Goal: Navigation & Orientation: Find specific page/section

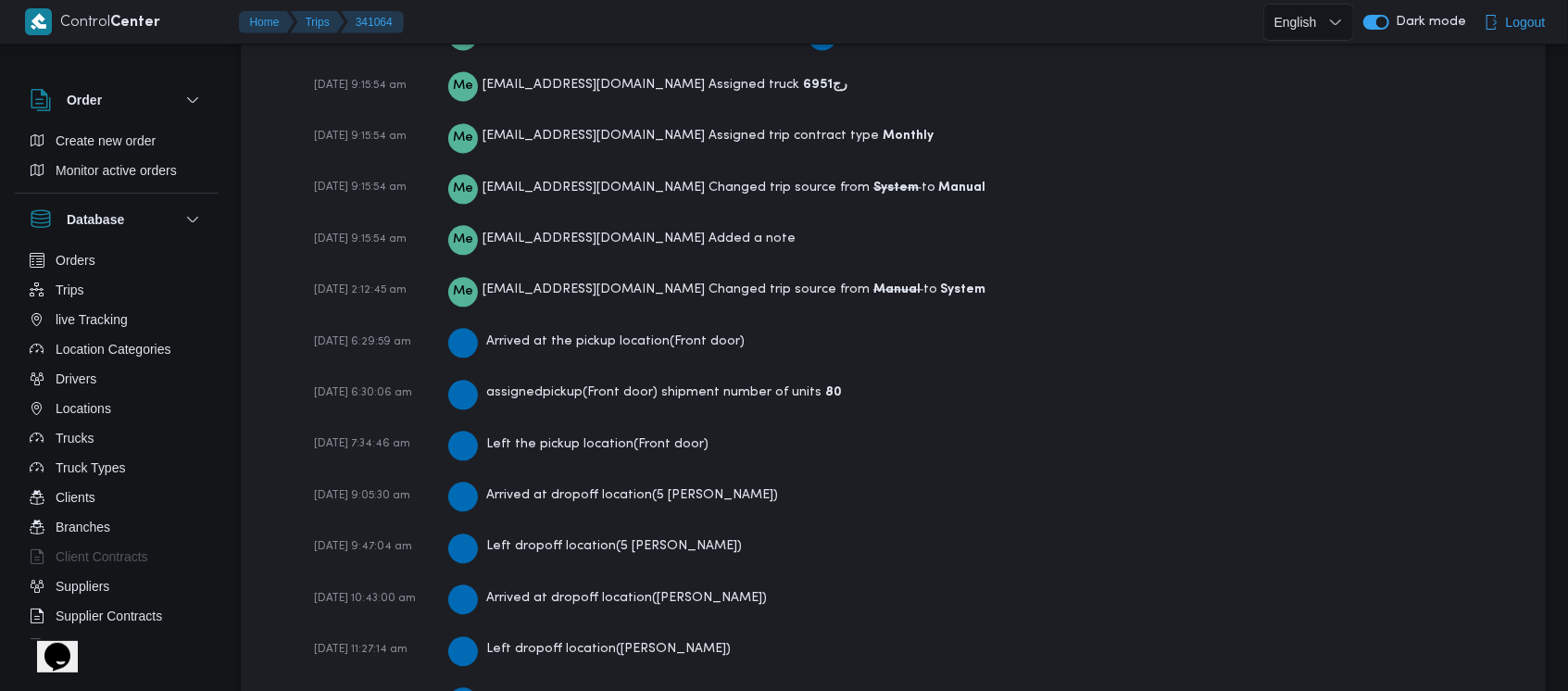
scroll to position [3074, 0]
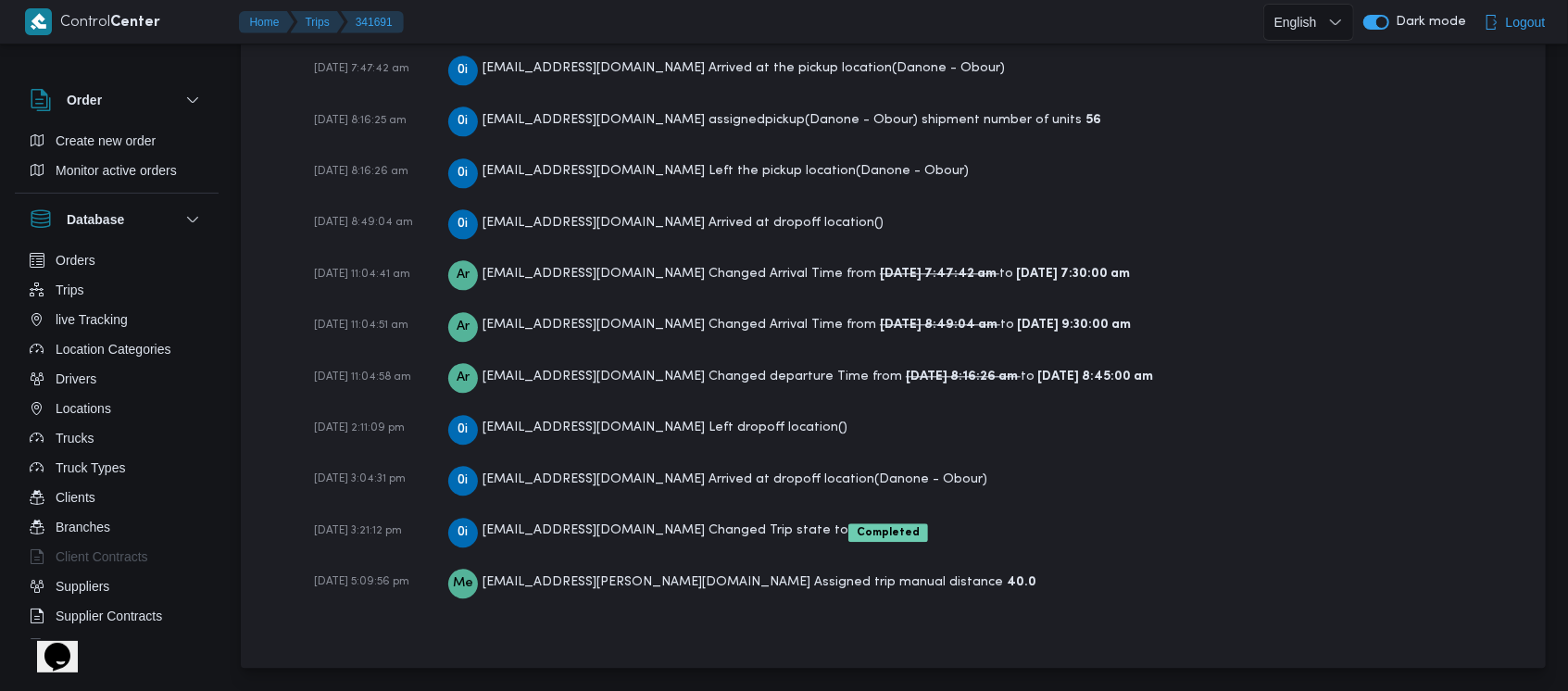
scroll to position [2911, 0]
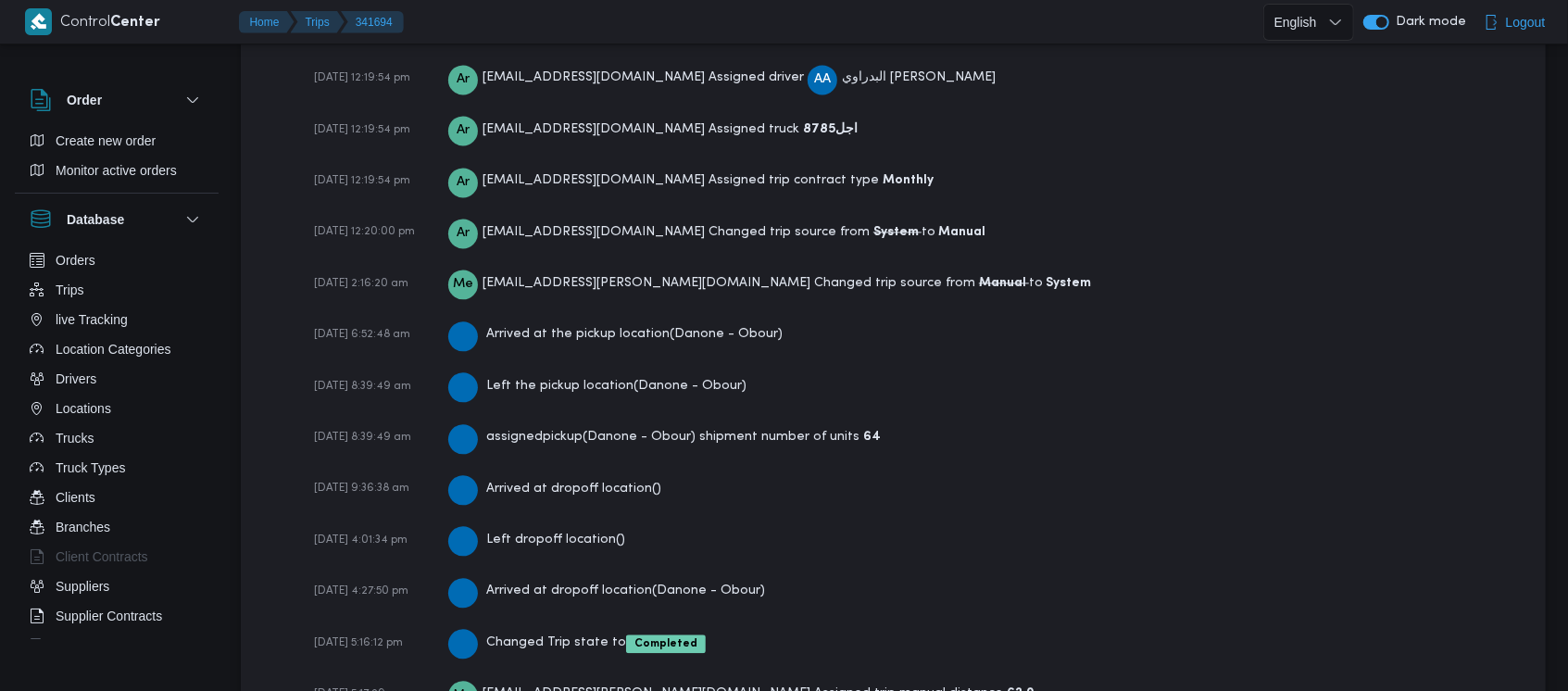
scroll to position [2772, 0]
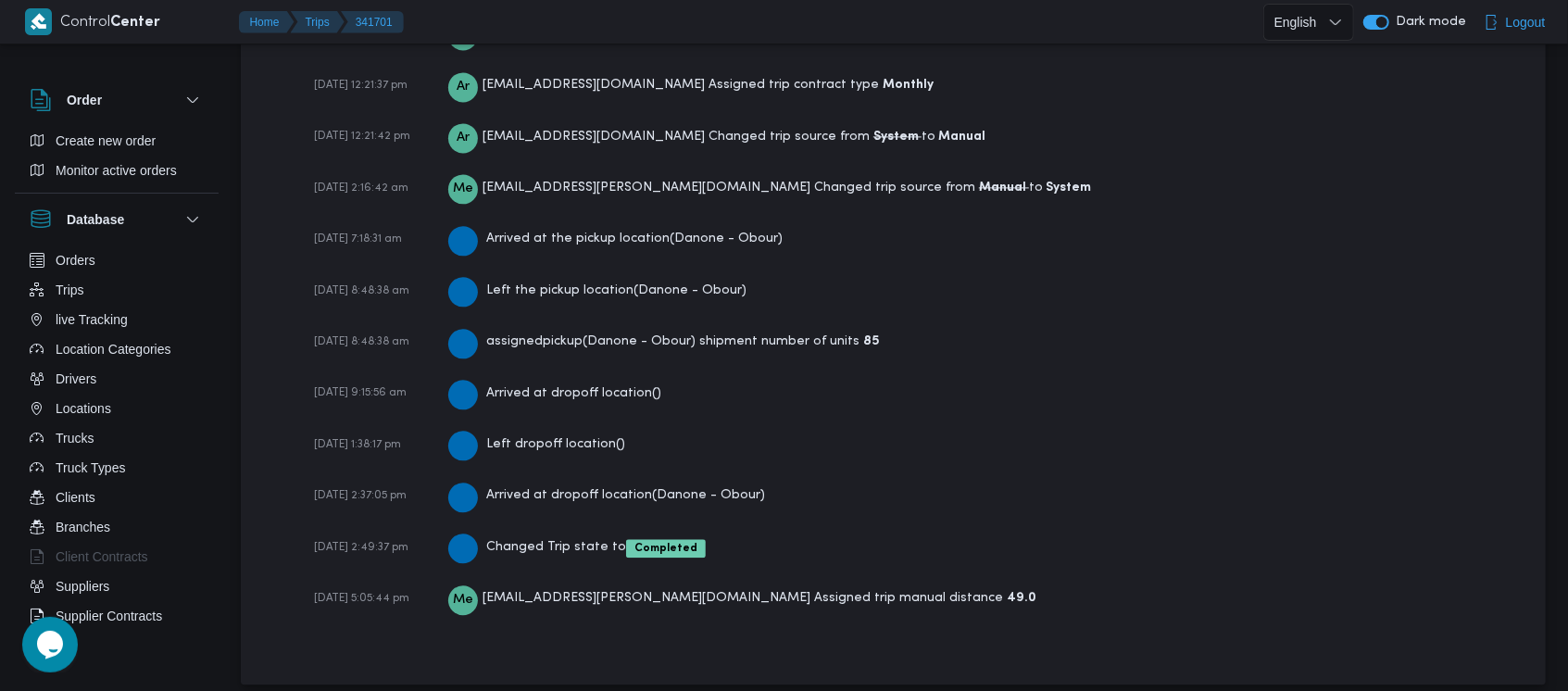
scroll to position [2772, 0]
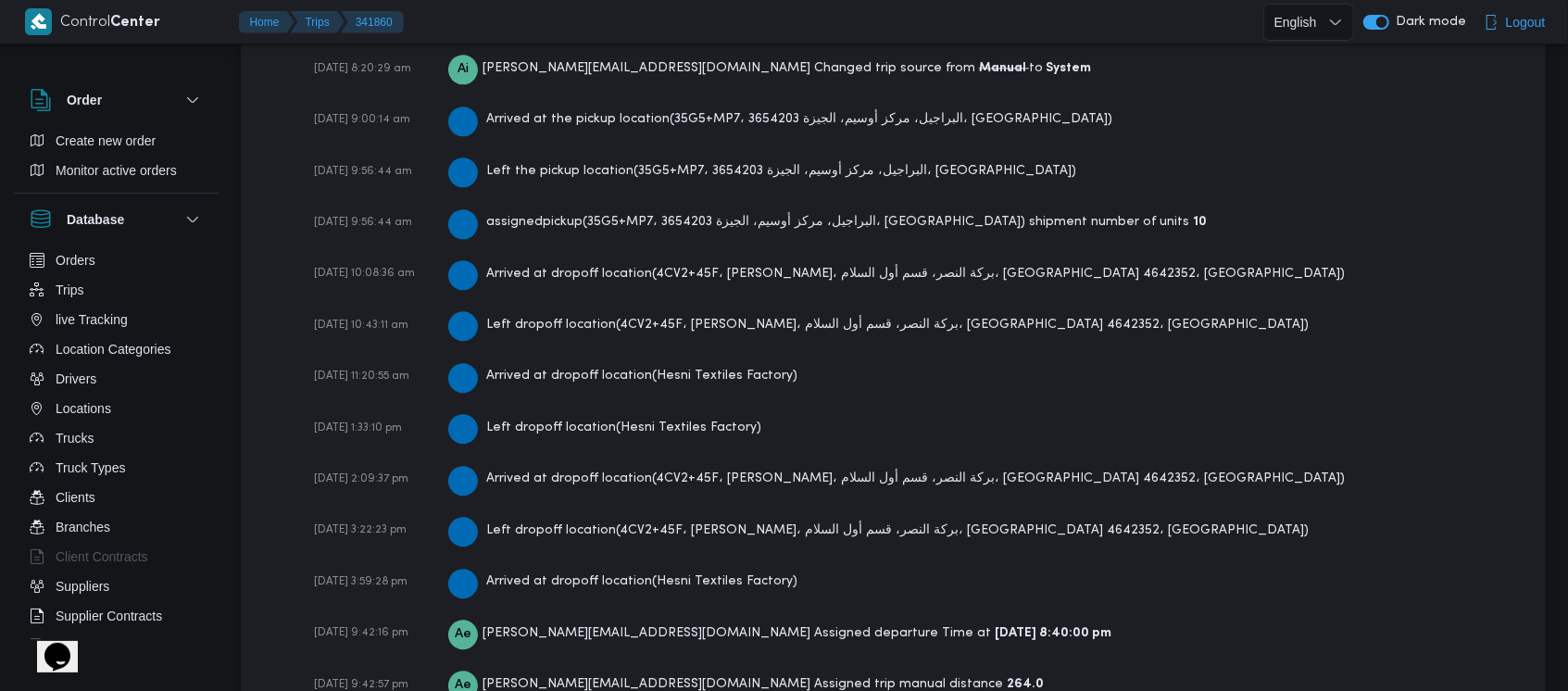
scroll to position [3233, 0]
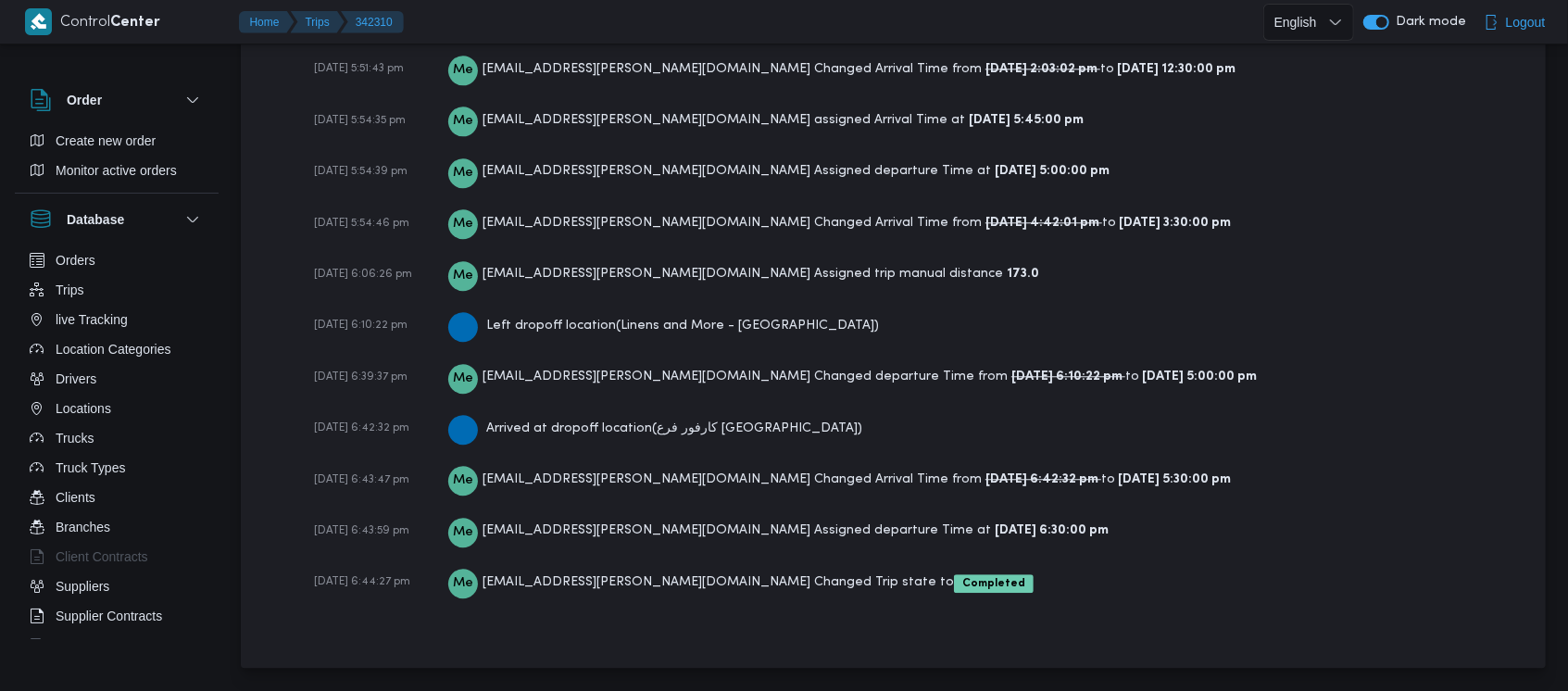
scroll to position [3130, 0]
